Goal: Check status: Check status

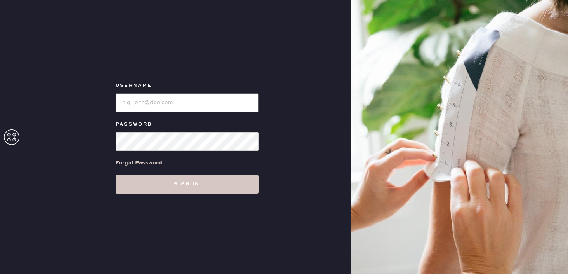
click at [237, 101] on input "loginName" at bounding box center [187, 102] width 143 height 19
type input "[EMAIL_ADDRESS][DOMAIN_NAME]"
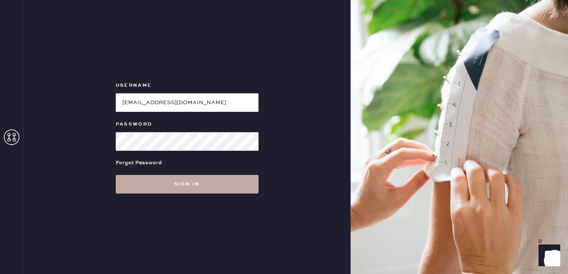
click at [208, 179] on button "Sign in" at bounding box center [187, 184] width 143 height 19
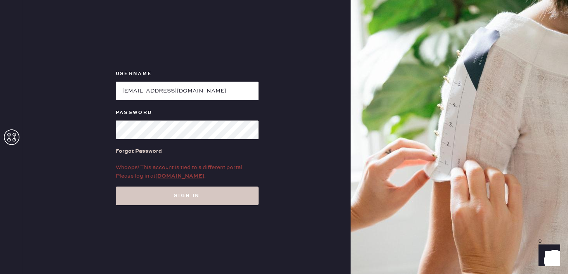
click at [186, 176] on link "[DOMAIN_NAME]" at bounding box center [179, 175] width 49 height 7
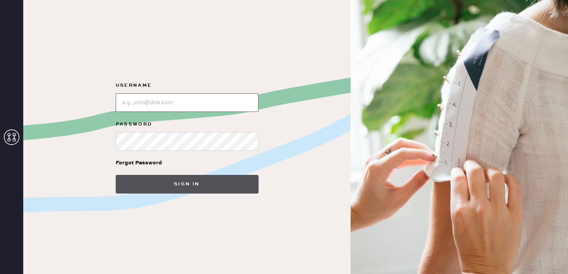
type input "[EMAIL_ADDRESS][DOMAIN_NAME]"
click at [193, 177] on button "Sign in" at bounding box center [187, 184] width 143 height 19
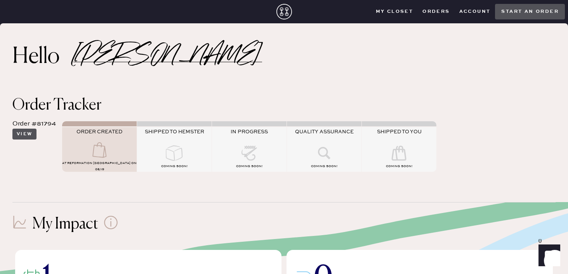
click at [31, 135] on button "View" at bounding box center [24, 134] width 24 height 11
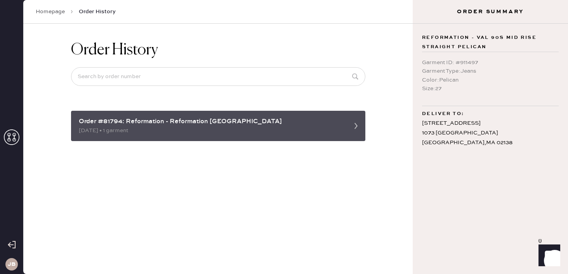
click at [353, 119] on icon at bounding box center [356, 126] width 16 height 16
